Goal: Task Accomplishment & Management: Use online tool/utility

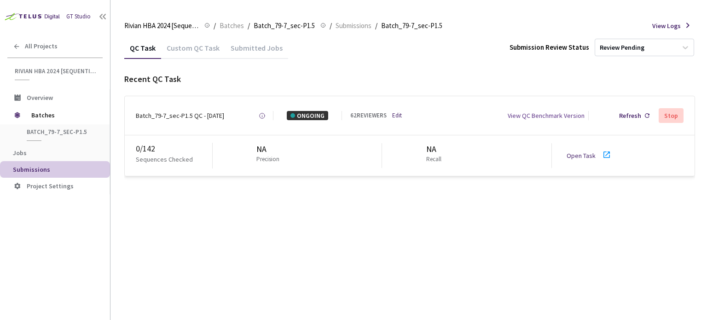
click at [581, 154] on link "Open Task" at bounding box center [581, 155] width 29 height 8
click at [185, 117] on div "Batch_79-7_sec-P1.5 QC - 26 Aug, 2025" at bounding box center [180, 115] width 88 height 9
click at [158, 118] on div "Batch_79-7_sec-P1.5 QC - [DATE]" at bounding box center [180, 115] width 88 height 9
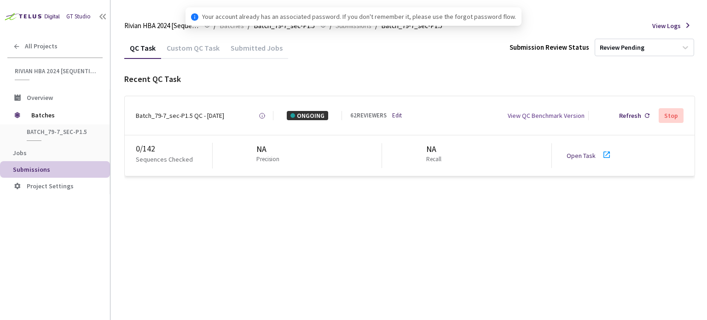
click at [203, 116] on div "Batch_79-7_sec-P1.5 QC - 26 Aug, 2025" at bounding box center [180, 115] width 88 height 9
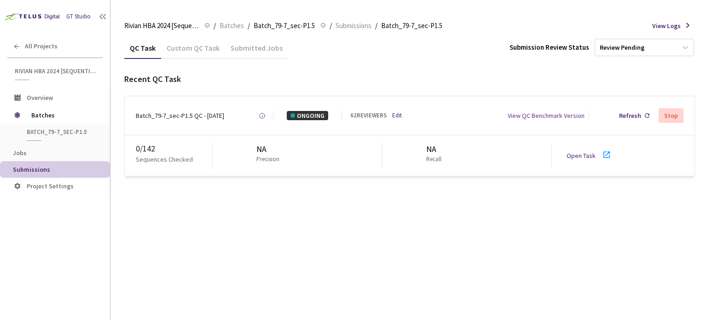
click at [584, 155] on link "Open Task" at bounding box center [581, 155] width 29 height 8
click at [180, 122] on div "Batch_79-7_sec-P1.5 QC - 26 Aug, 2025 Created at Today at 6:31 AM GMT+2 Created…" at bounding box center [410, 115] width 570 height 39
click at [175, 123] on div "Batch_79-7_sec-P1.5 QC - 26 Aug, 2025 Created at Today at 6:31 AM GMT+2 Created…" at bounding box center [410, 115] width 570 height 39
click at [183, 114] on div "Batch_79-7_sec-P1.5 QC - [DATE]" at bounding box center [180, 115] width 88 height 9
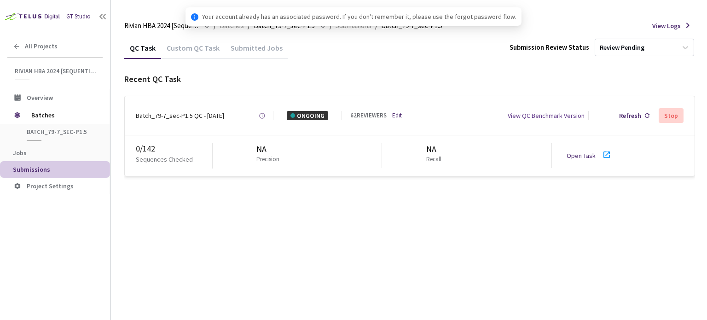
click at [199, 111] on div "Batch_79-7_sec-P1.5 QC - [DATE] Created at [DATE] at 6:31 AM GMT+2 Created by […" at bounding box center [410, 115] width 570 height 39
click at [199, 114] on div "Batch_79-7_sec-P1.5 QC - [DATE]" at bounding box center [180, 115] width 88 height 9
click at [200, 114] on div "Batch_79-7_sec-P1.5 QC - [DATE]" at bounding box center [180, 115] width 88 height 9
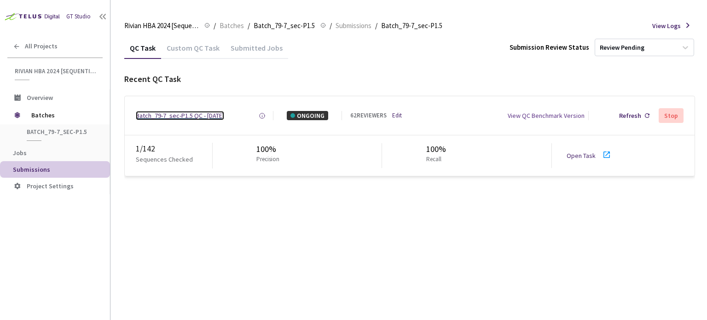
click at [182, 116] on div "Batch_79-7_sec-P1.5 QC - [DATE]" at bounding box center [180, 115] width 88 height 9
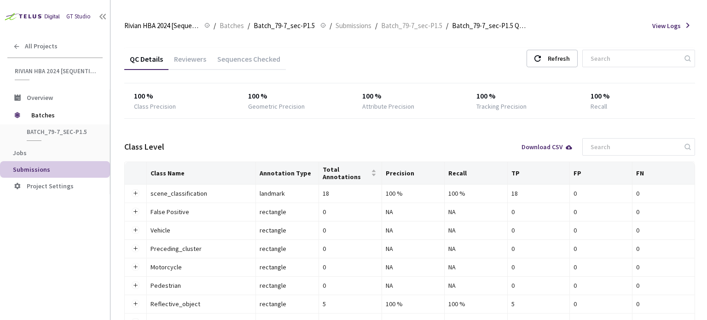
click at [179, 58] on div "Reviewers" at bounding box center [190, 62] width 43 height 16
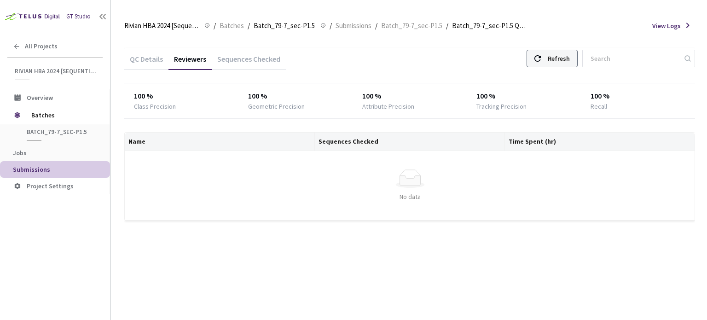
click at [569, 63] on div "Refresh" at bounding box center [559, 58] width 22 height 17
click at [570, 58] on div "Refresh" at bounding box center [559, 58] width 22 height 17
click at [541, 55] on icon at bounding box center [538, 58] width 6 height 6
click at [554, 60] on div "Refresh" at bounding box center [552, 58] width 51 height 17
click at [555, 60] on div "Refresh" at bounding box center [552, 58] width 51 height 17
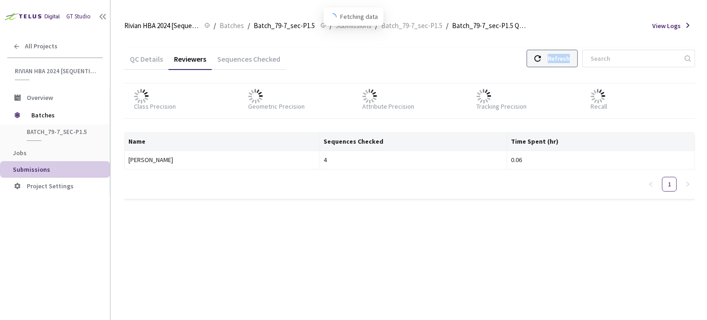
click at [555, 60] on div "Refresh" at bounding box center [552, 58] width 51 height 17
click at [570, 55] on div "Refresh" at bounding box center [559, 58] width 22 height 17
click at [553, 62] on div "Refresh" at bounding box center [552, 58] width 51 height 17
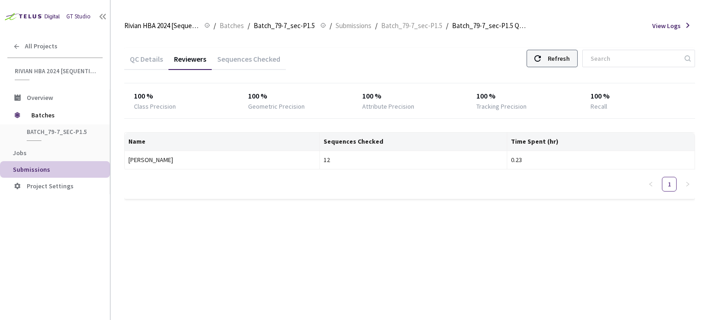
click at [541, 63] on div at bounding box center [538, 58] width 6 height 17
click at [567, 60] on div "Refresh" at bounding box center [559, 58] width 22 height 17
click at [570, 53] on div "Refresh" at bounding box center [559, 58] width 22 height 17
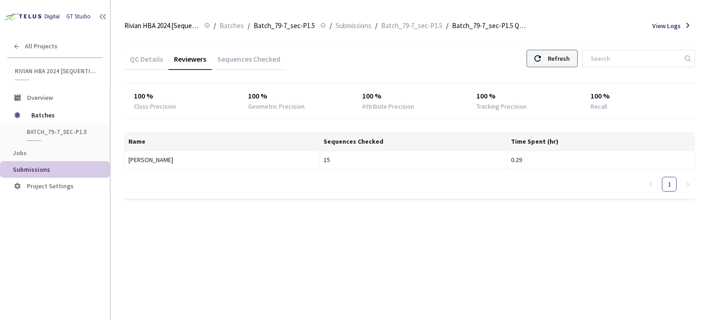
click at [566, 62] on div "Refresh" at bounding box center [559, 58] width 22 height 17
click at [566, 61] on div "Refresh" at bounding box center [559, 58] width 22 height 17
click at [558, 55] on div "Refresh" at bounding box center [552, 58] width 51 height 17
click at [562, 59] on div "Refresh" at bounding box center [559, 58] width 22 height 17
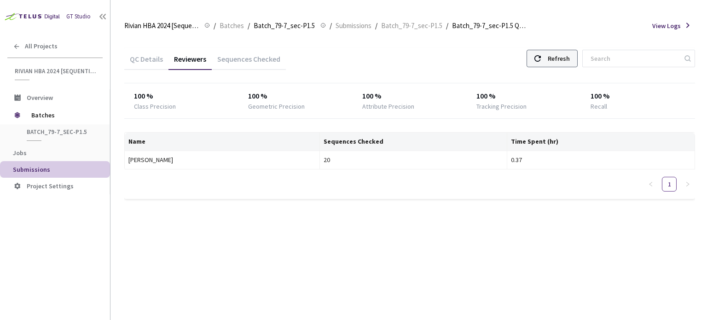
click at [562, 59] on div "Refresh" at bounding box center [559, 58] width 22 height 17
click at [549, 67] on div "QC Details Reviewers Sequences Checked Refresh" at bounding box center [409, 60] width 571 height 24
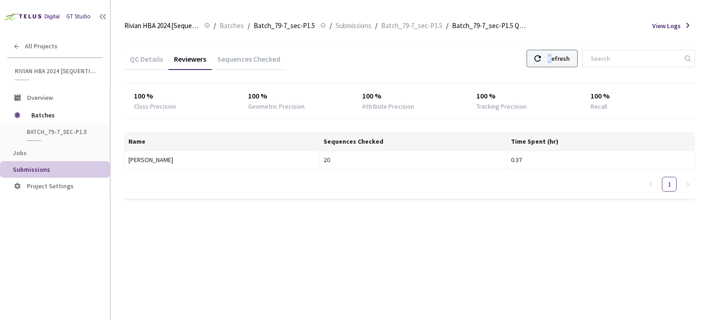
click at [563, 64] on div "Refresh" at bounding box center [559, 58] width 22 height 17
click at [541, 60] on icon at bounding box center [538, 58] width 6 height 6
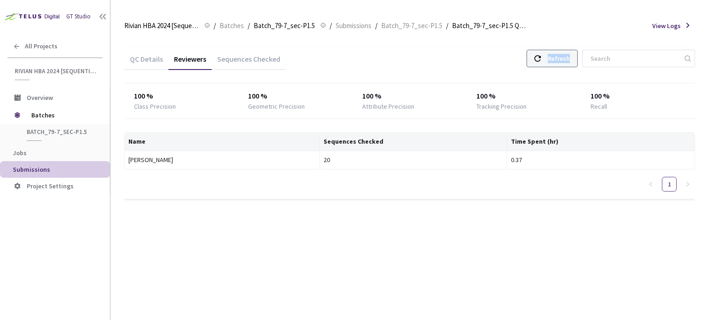
click at [541, 60] on icon at bounding box center [538, 58] width 6 height 6
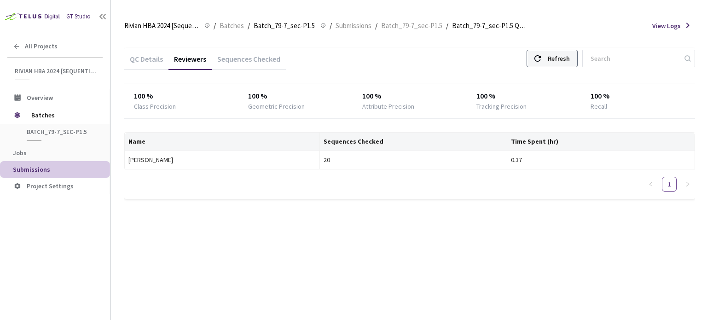
click at [541, 60] on icon at bounding box center [538, 58] width 6 height 6
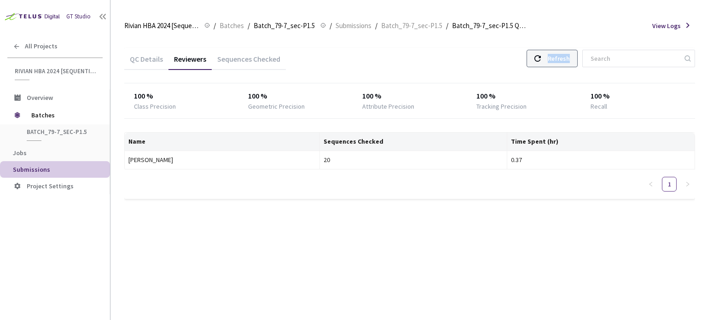
click at [556, 58] on div "Refresh" at bounding box center [552, 58] width 51 height 17
click at [557, 58] on div "Refresh" at bounding box center [552, 58] width 51 height 17
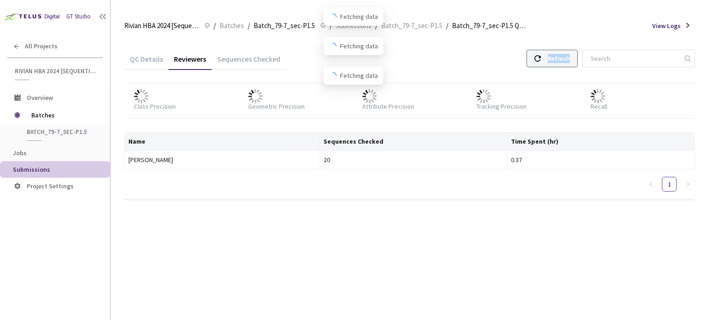
click at [557, 58] on div "Refresh" at bounding box center [552, 58] width 51 height 17
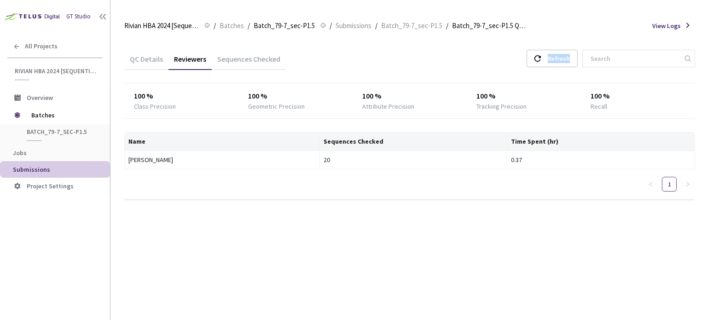
click at [559, 69] on div "QC Details Reviewers Sequences Checked Refresh" at bounding box center [409, 60] width 571 height 24
click at [562, 64] on div "Refresh" at bounding box center [559, 58] width 22 height 17
